Goal: Task Accomplishment & Management: Complete application form

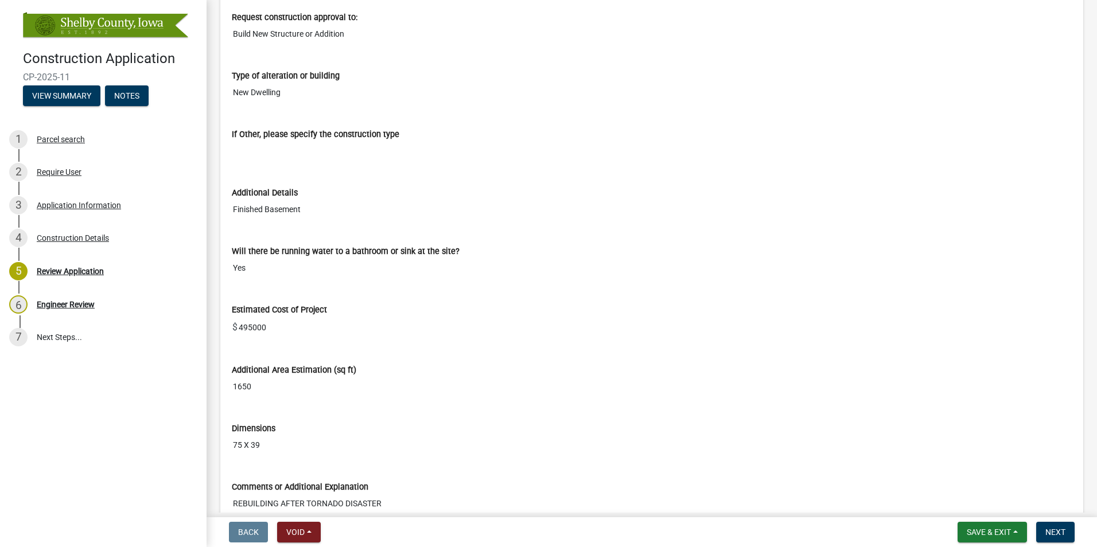
scroll to position [1205, 0]
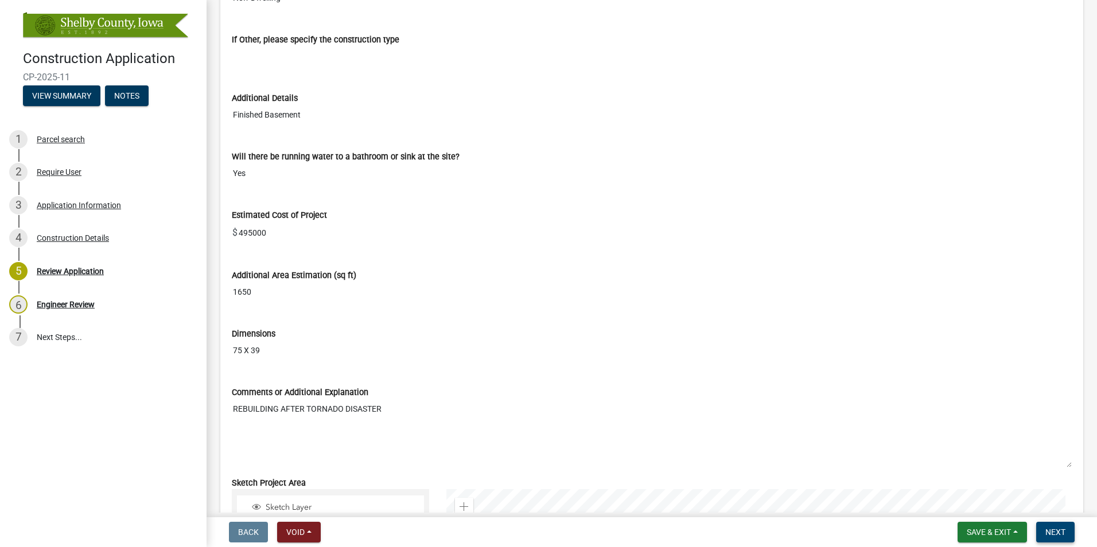
click at [1059, 538] on button "Next" at bounding box center [1055, 532] width 38 height 21
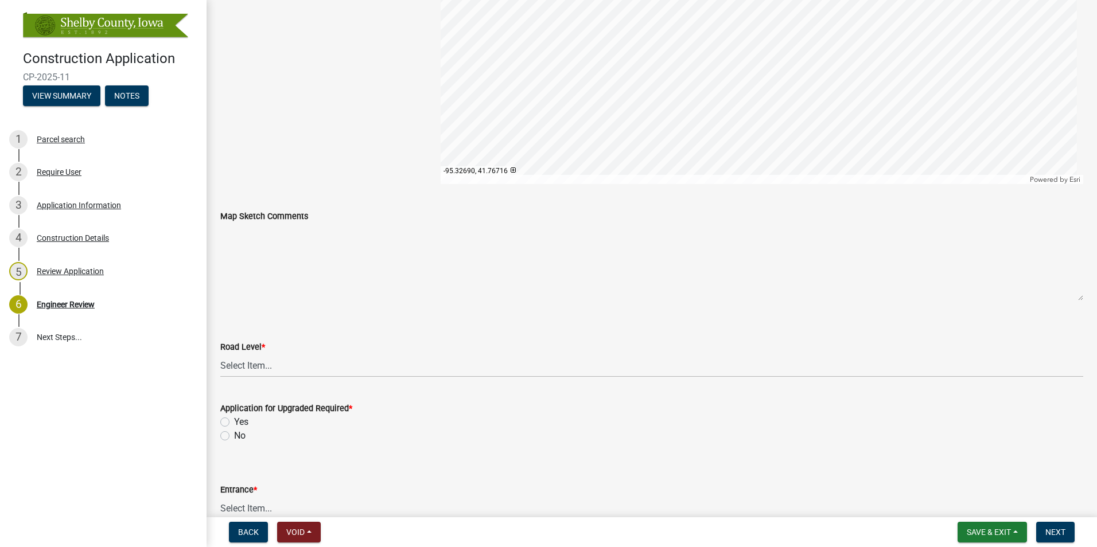
scroll to position [344, 0]
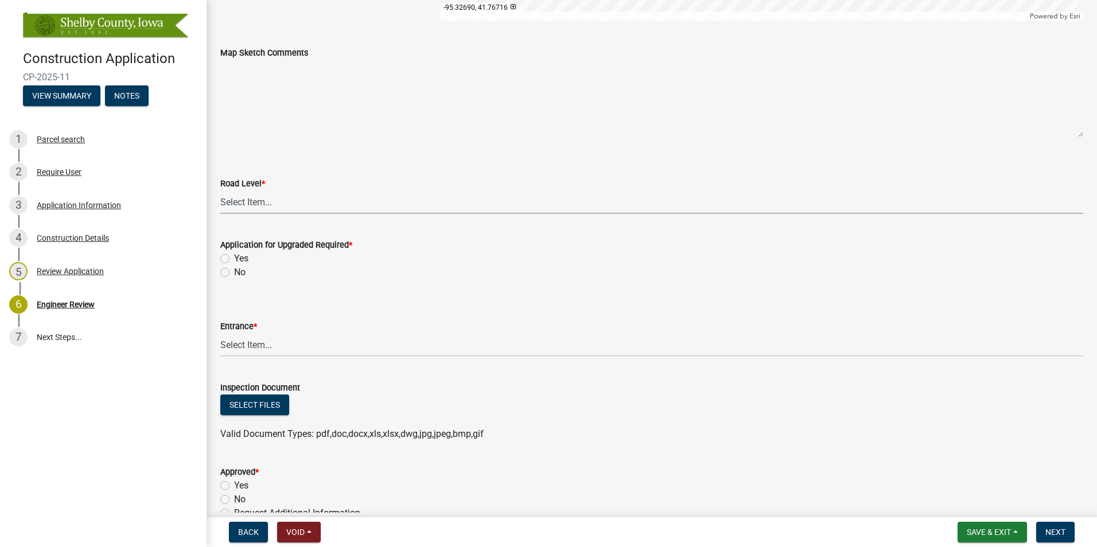
click at [283, 201] on select "Select Item... Level A (Paved or Graded) Level B (Minimum Maintenance) Level C …" at bounding box center [651, 203] width 863 height 24
click at [220, 191] on select "Select Item... Level A (Paved or Graded) Level B (Minimum Maintenance) Level C …" at bounding box center [651, 203] width 863 height 24
select select "5e3cc8b5-abe9-41ba-abca-a5501af18317"
click at [240, 273] on label "No" at bounding box center [239, 273] width 11 height 14
click at [240, 273] on input "No" at bounding box center [237, 269] width 7 height 7
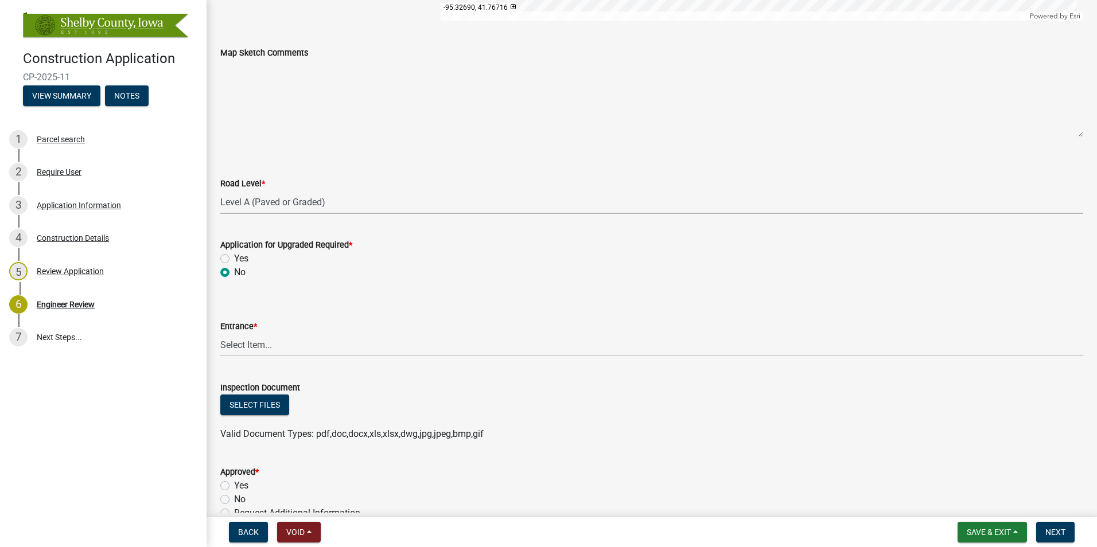
radio input "true"
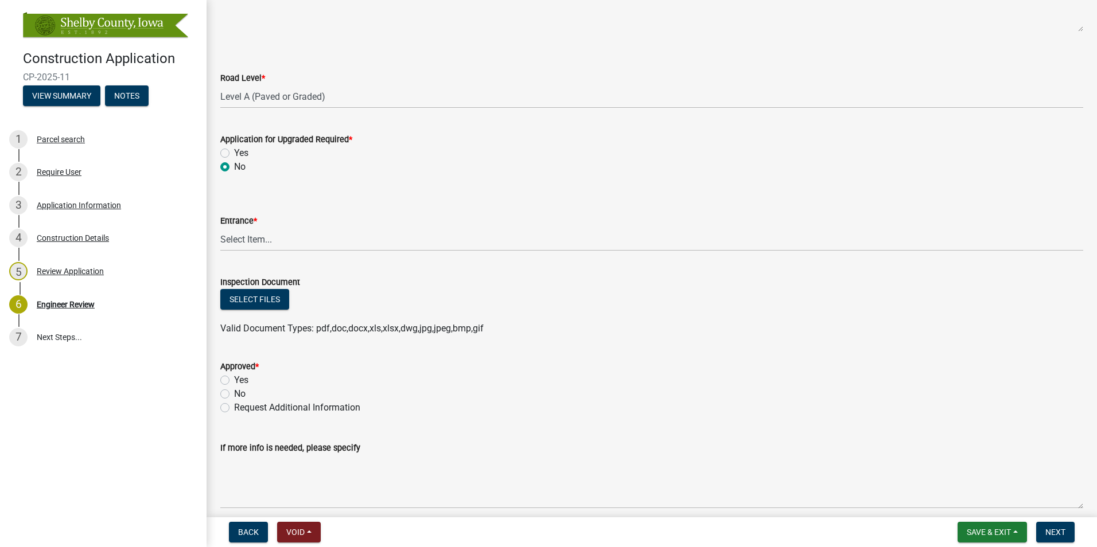
scroll to position [459, 0]
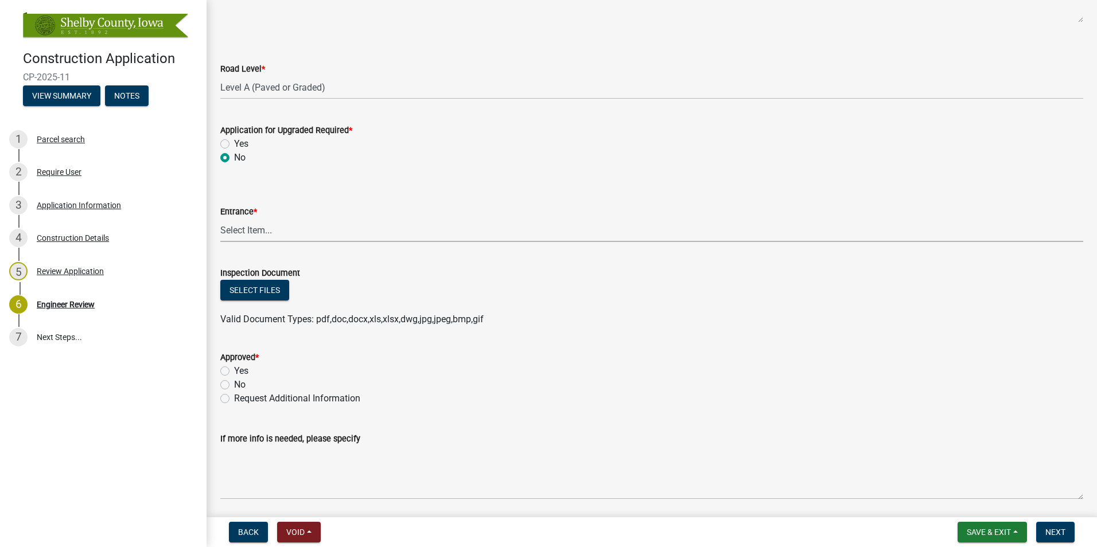
click at [290, 234] on select "Select Item... Existing Existing but needs altered Proposed None Other Not Appl…" at bounding box center [651, 231] width 863 height 24
click at [220, 219] on select "Select Item... Existing Existing but needs altered Proposed None Other Not Appl…" at bounding box center [651, 231] width 863 height 24
select select "ef9600bc-dd22-44ae-a84b-9098db2bf2b1"
click at [244, 371] on label "Yes" at bounding box center [241, 371] width 14 height 14
click at [242, 371] on input "Yes" at bounding box center [237, 367] width 7 height 7
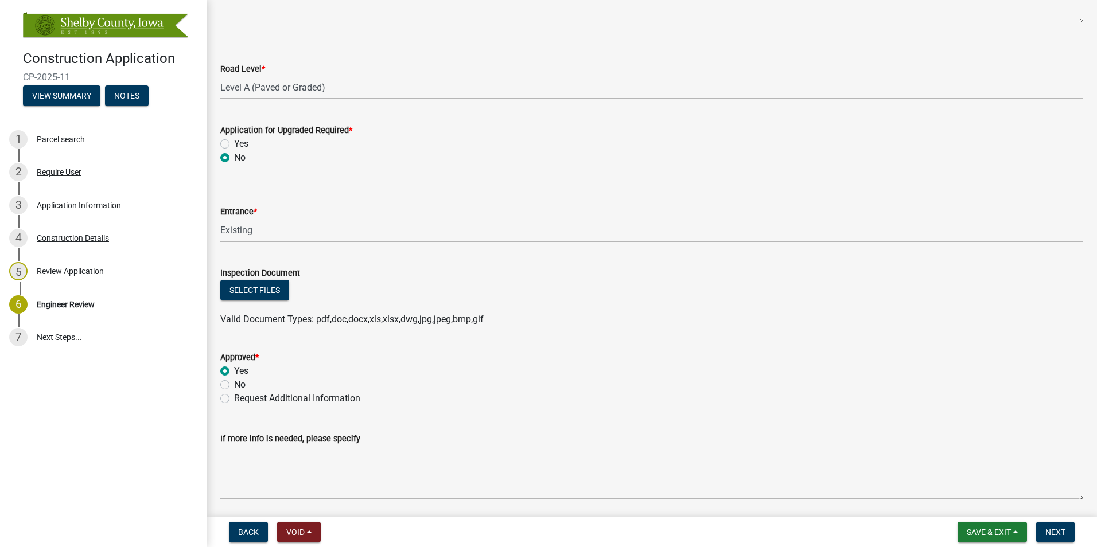
radio input "true"
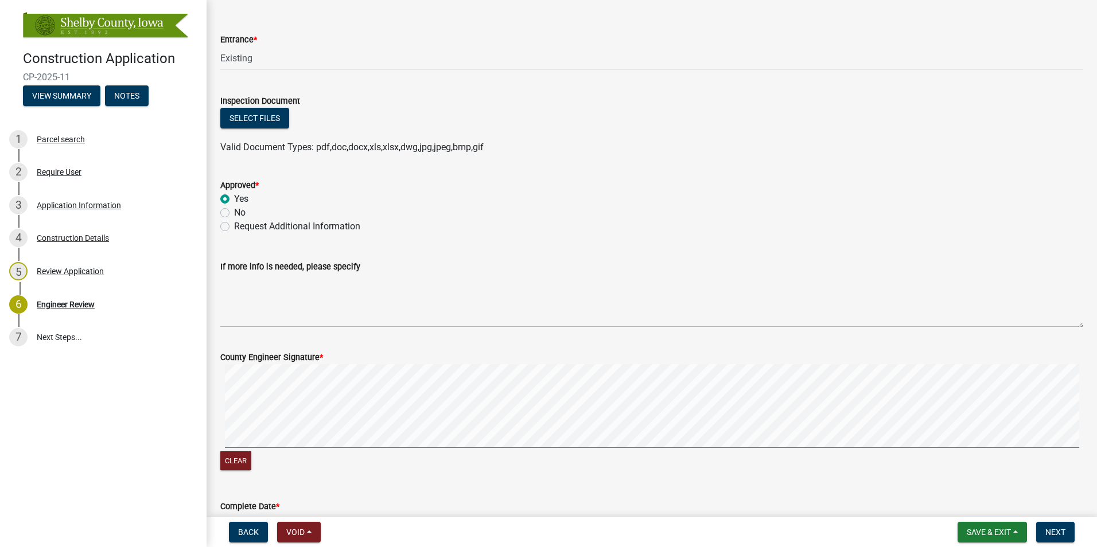
click at [399, 356] on form "County Engineer Signature * Clear" at bounding box center [651, 405] width 863 height 137
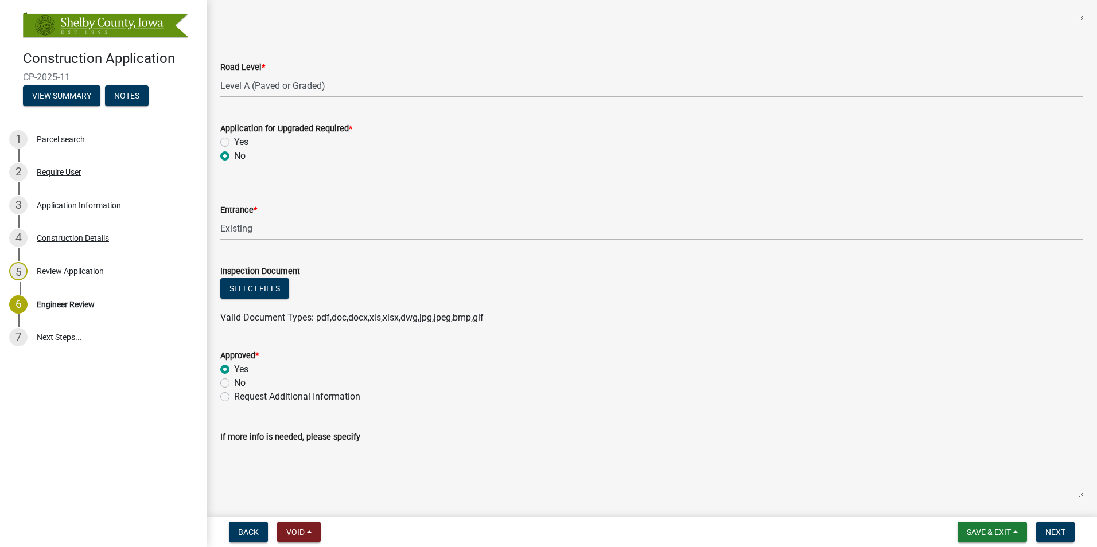
scroll to position [516, 0]
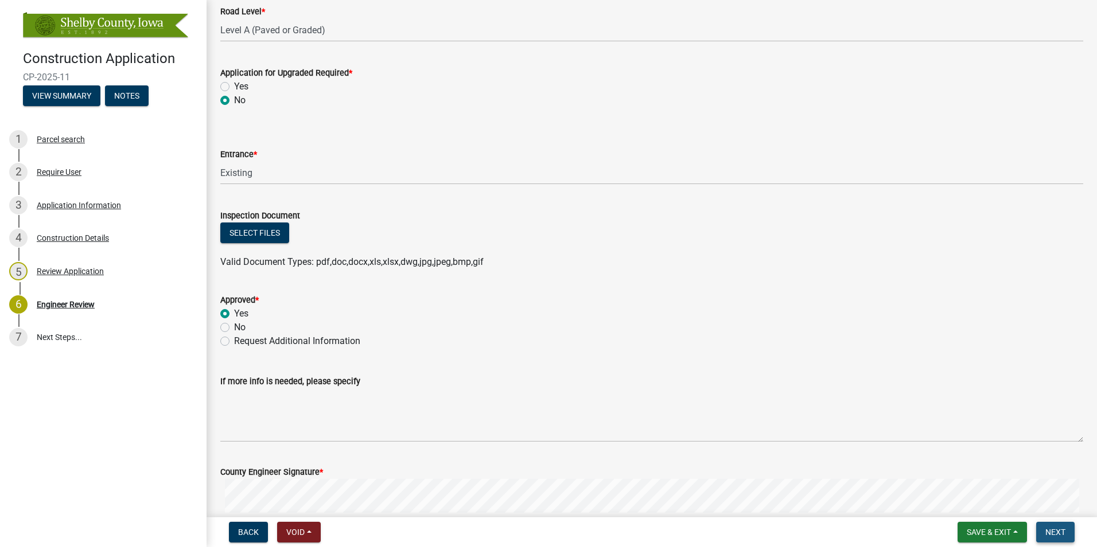
click at [1061, 534] on span "Next" at bounding box center [1055, 532] width 20 height 9
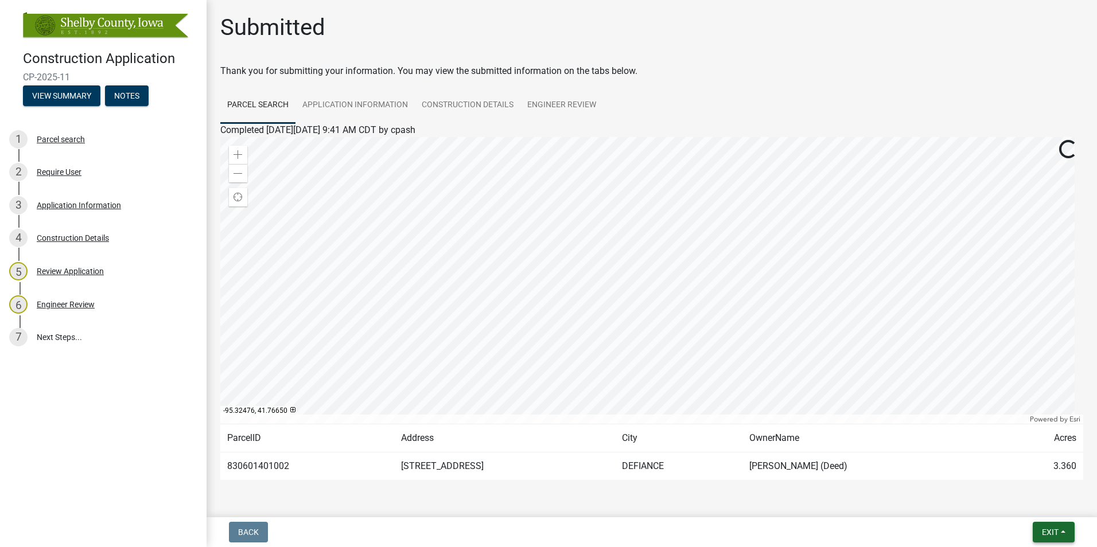
click at [1058, 525] on button "Exit" at bounding box center [1054, 532] width 42 height 21
click at [1033, 502] on button "Save & Exit" at bounding box center [1029, 503] width 92 height 28
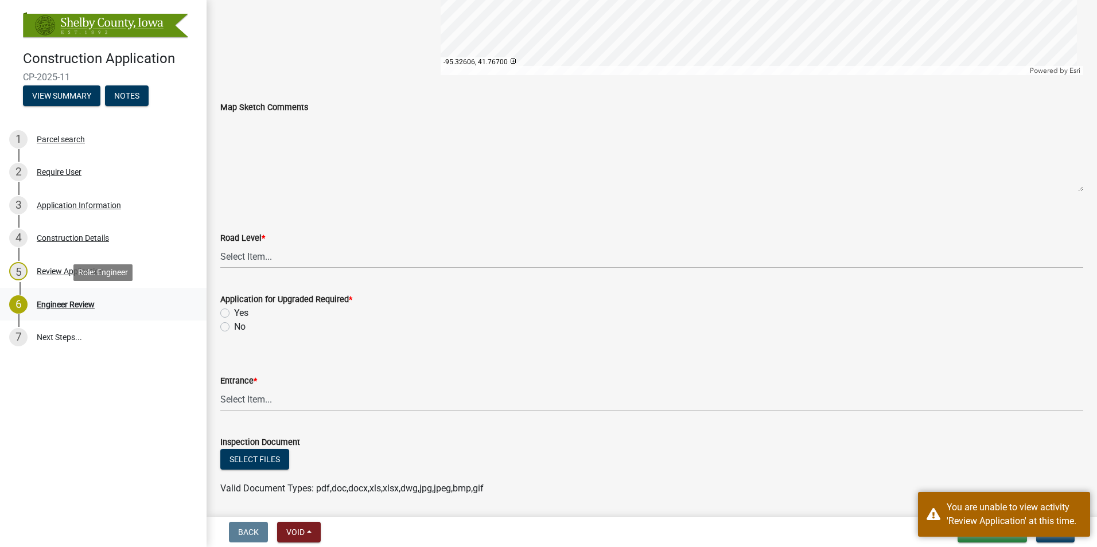
scroll to position [230, 0]
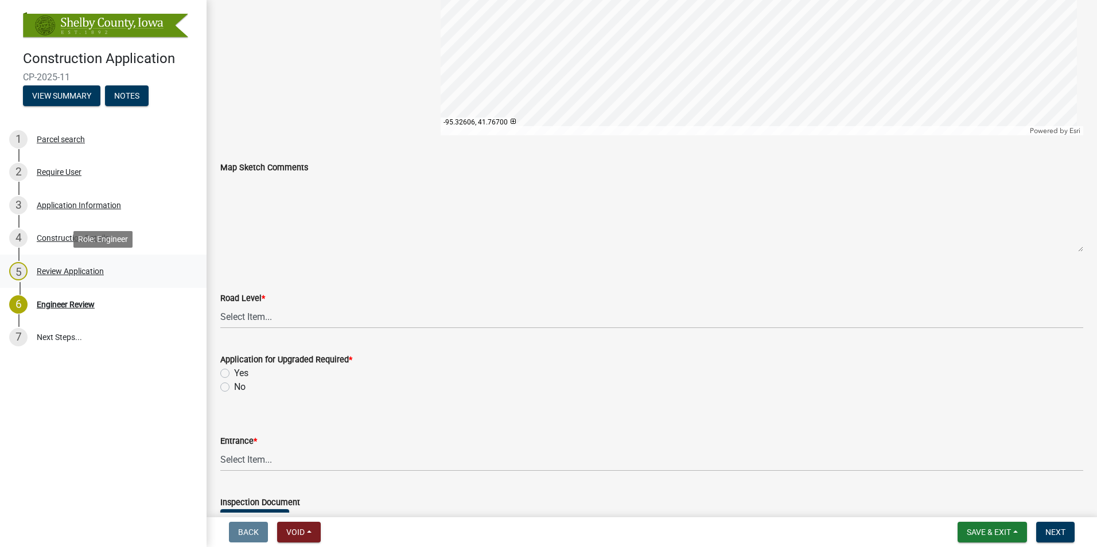
click at [89, 267] on div "Review Application" at bounding box center [70, 271] width 67 height 8
click at [80, 271] on div "Review Application" at bounding box center [70, 271] width 67 height 8
click at [68, 238] on div "Construction Details" at bounding box center [73, 238] width 72 height 8
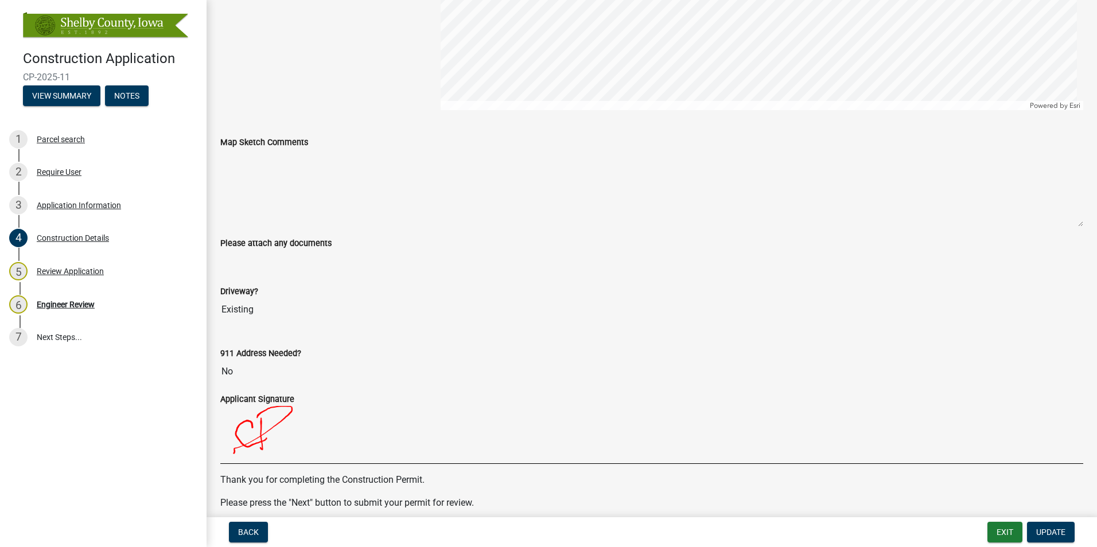
scroll to position [942, 0]
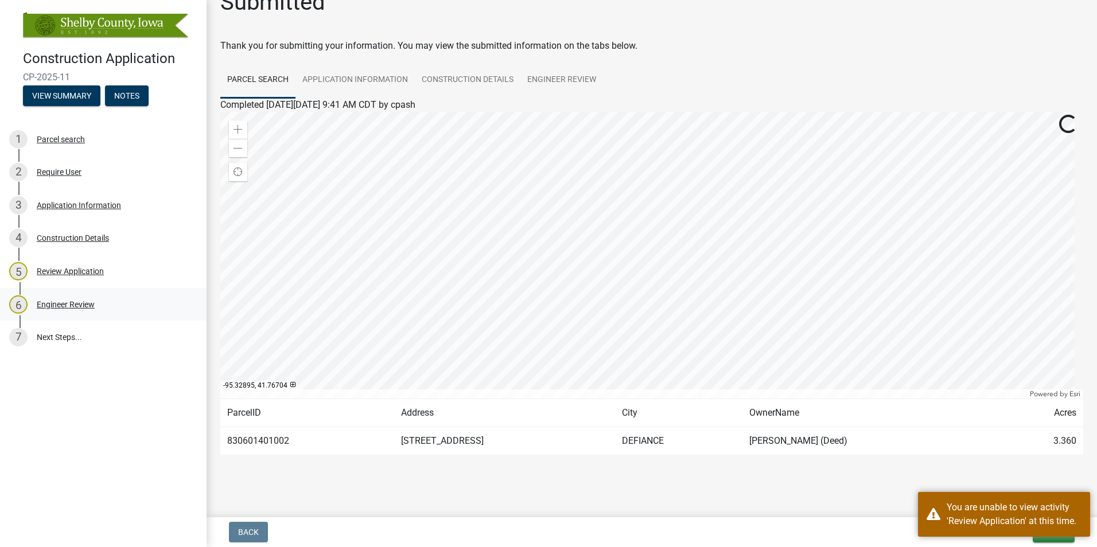
scroll to position [35, 0]
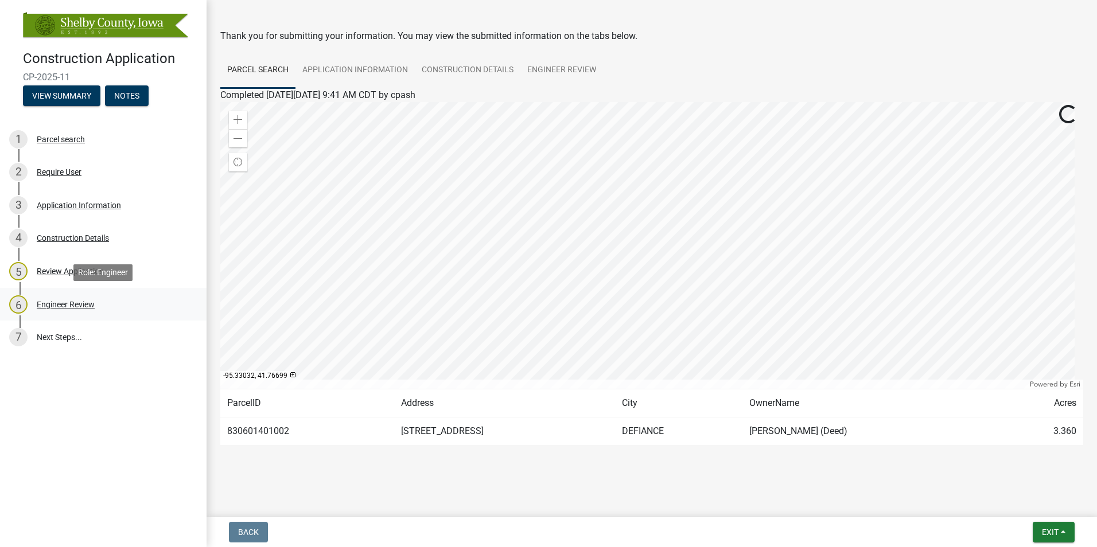
click at [71, 303] on div "Engineer Review" at bounding box center [66, 305] width 58 height 8
click at [563, 70] on link "Engineer Review" at bounding box center [561, 70] width 83 height 37
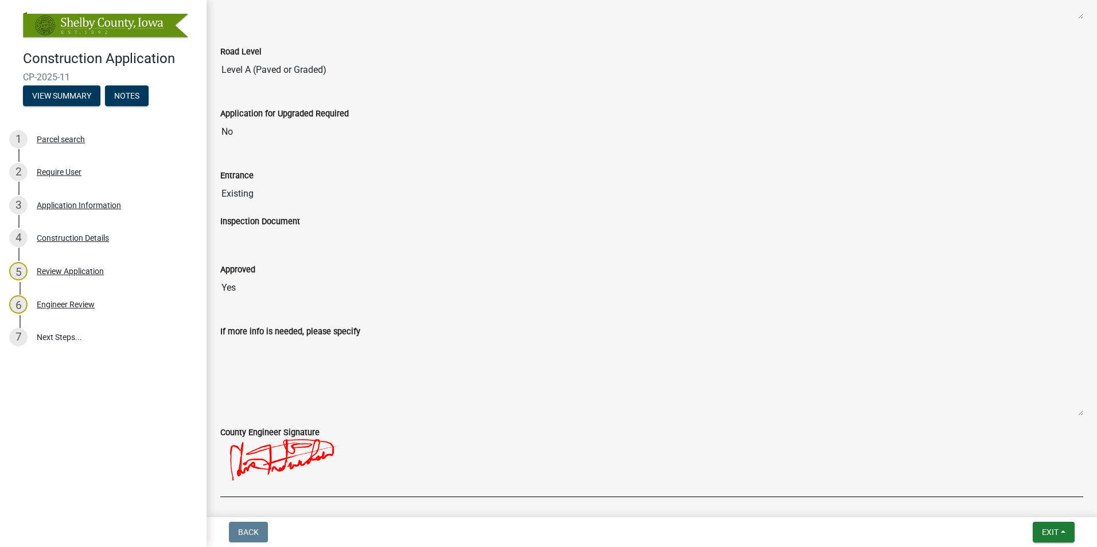
scroll to position [420, 0]
